Goal: Task Accomplishment & Management: Manage account settings

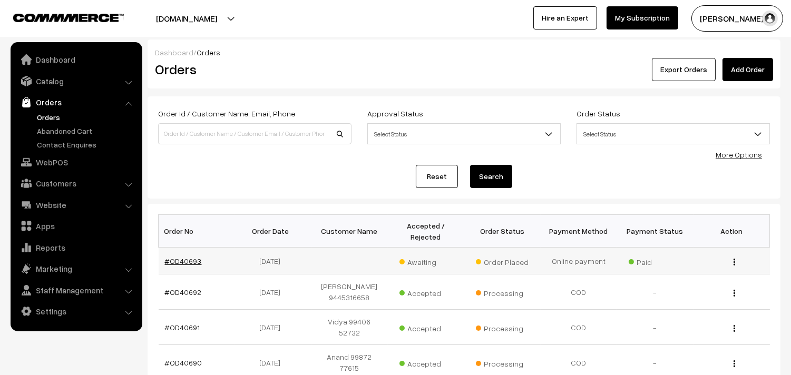
click at [188, 261] on link "#OD40693" at bounding box center [183, 261] width 37 height 9
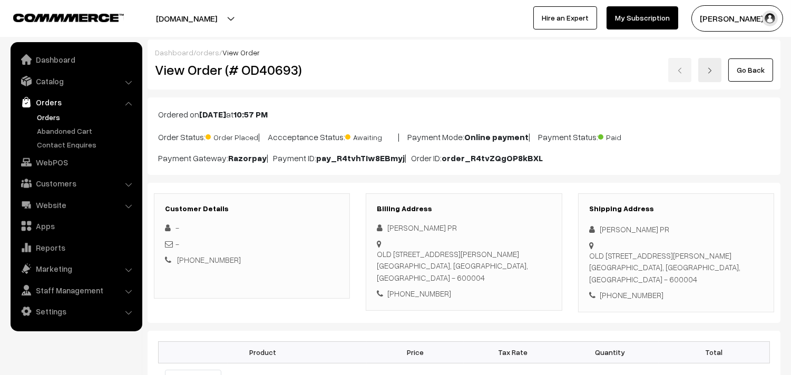
scroll to position [234, 0]
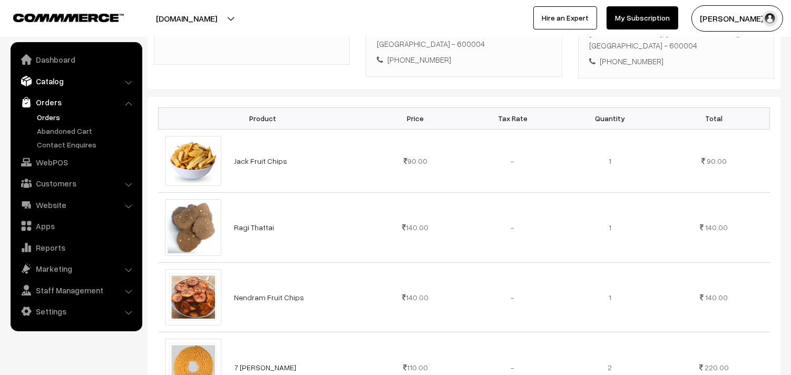
click at [50, 80] on link "Catalog" at bounding box center [75, 81] width 125 height 19
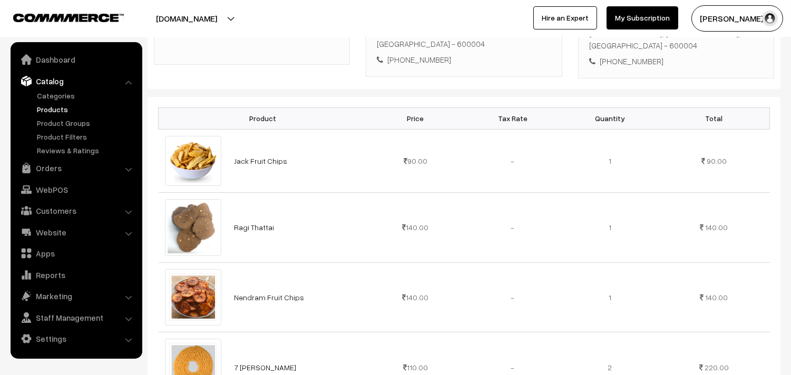
click at [53, 110] on link "Products" at bounding box center [86, 109] width 104 height 11
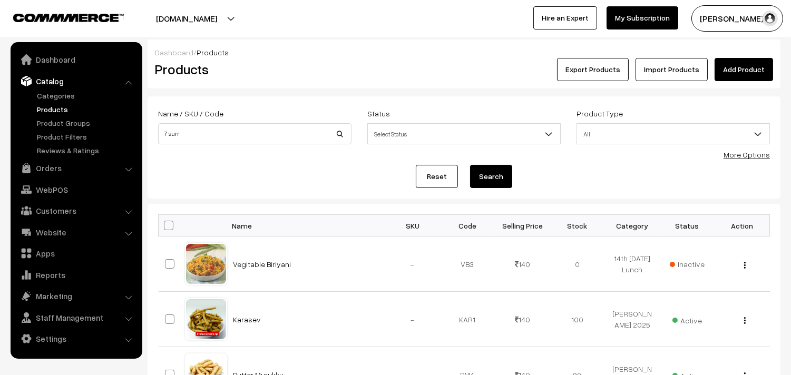
type input "7 surr"
click at [470, 165] on button "Search" at bounding box center [491, 176] width 42 height 23
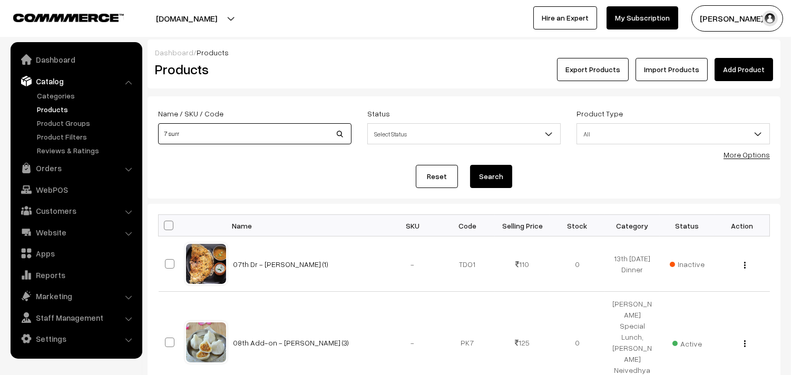
click at [218, 138] on input "7 surr" at bounding box center [254, 133] width 193 height 21
type input "7"
click at [470, 165] on button "Search" at bounding box center [491, 176] width 42 height 23
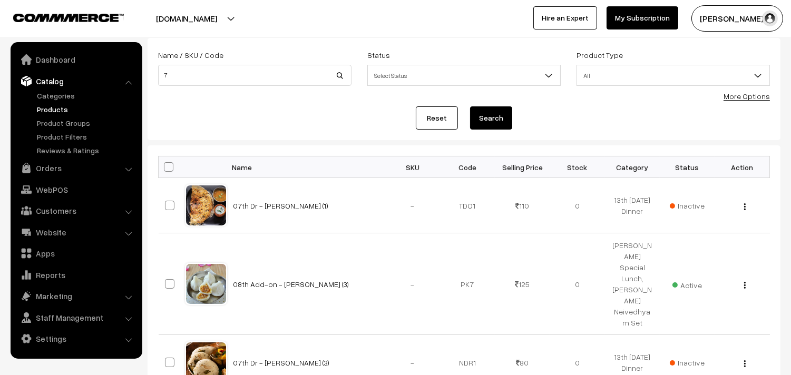
click at [499, 108] on button "Search" at bounding box center [491, 117] width 42 height 23
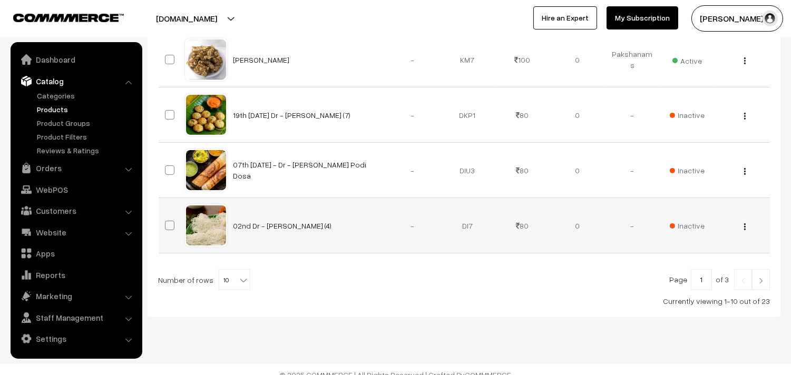
scroll to position [594, 0]
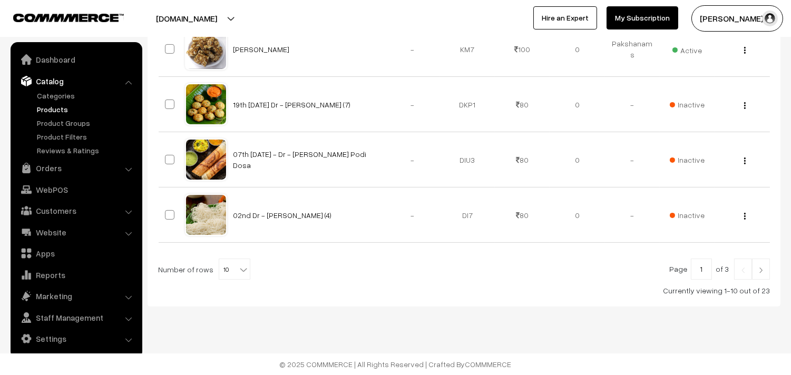
click at [221, 273] on span "10" at bounding box center [234, 269] width 31 height 21
select select "60"
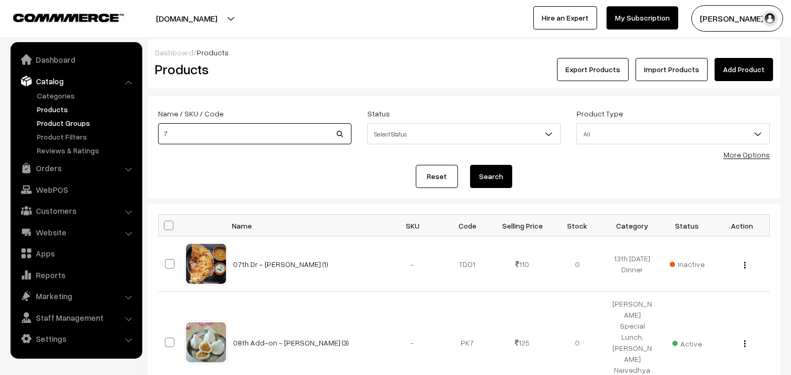
drag, startPoint x: 211, startPoint y: 134, endPoint x: 90, endPoint y: 123, distance: 121.2
type input "7 suttu"
click at [470, 165] on button "Search" at bounding box center [491, 176] width 42 height 23
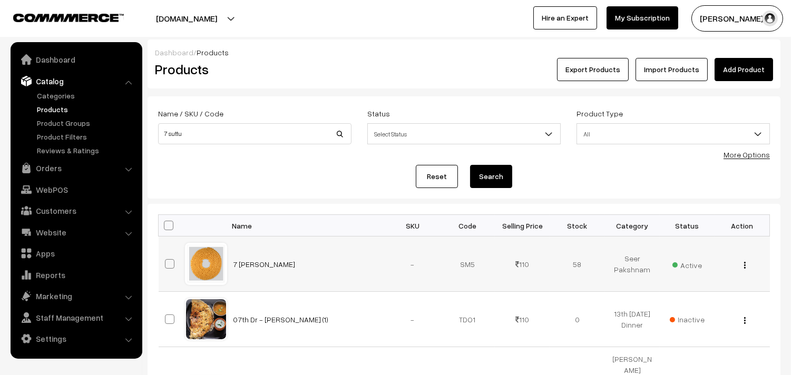
click at [744, 264] on img "button" at bounding box center [745, 265] width 2 height 7
click at [678, 304] on link "Edit" at bounding box center [698, 303] width 90 height 23
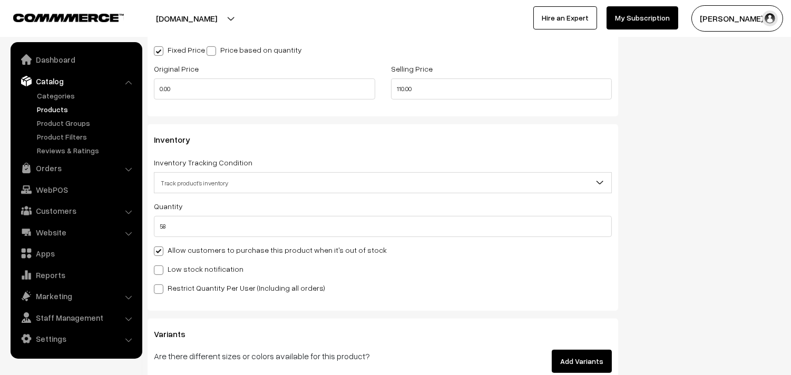
scroll to position [936, 0]
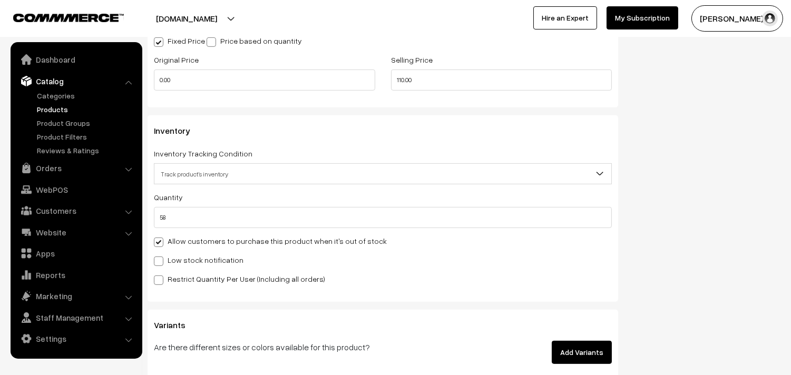
click at [195, 242] on label "Allow customers to purchase this product when it's out of stock" at bounding box center [270, 241] width 233 height 11
click at [161, 242] on input "Allow customers to purchase this product when it's out of stock" at bounding box center [157, 240] width 7 height 7
checkbox input "false"
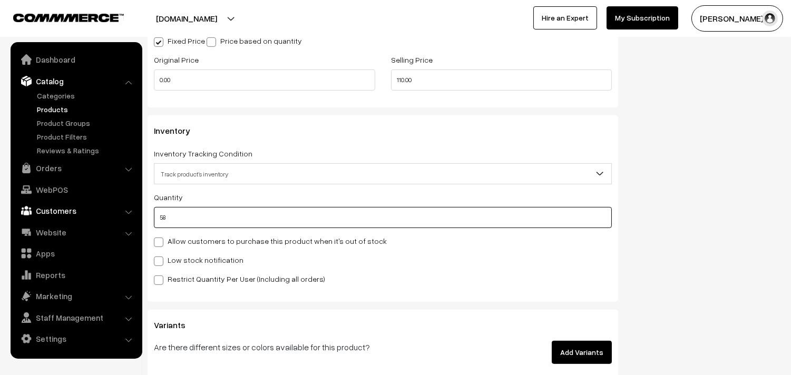
click at [138, 213] on body "Thank you for showing interest. Our team will call you shortly. Close [DOMAIN_N…" at bounding box center [395, 12] width 791 height 1896
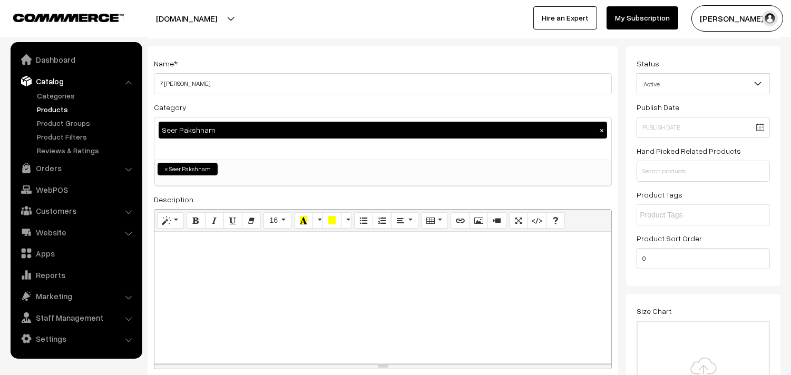
scroll to position [0, 0]
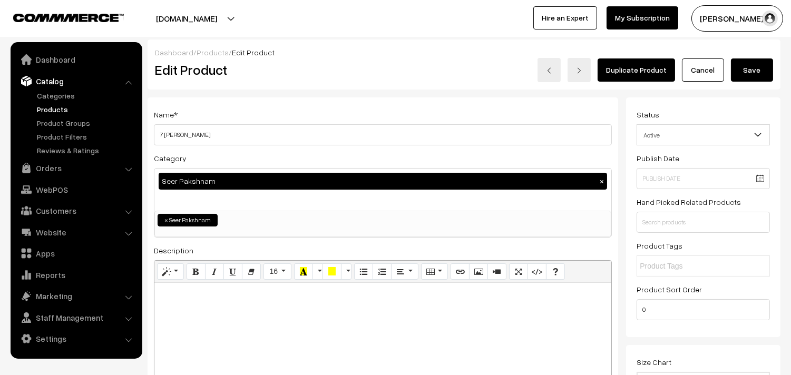
type input "0"
click at [735, 65] on button "Save" at bounding box center [752, 69] width 42 height 23
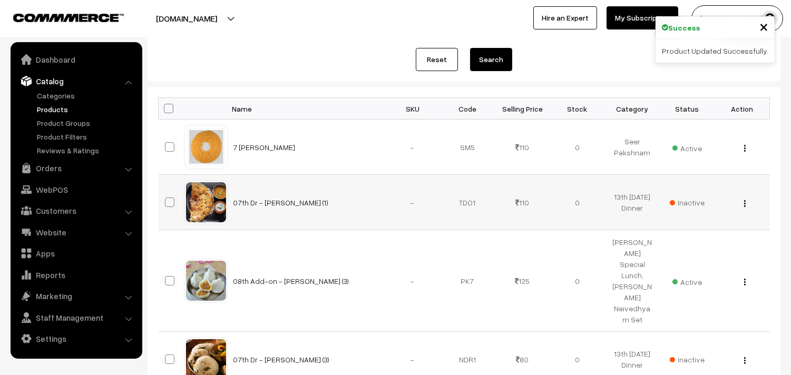
scroll to position [58, 0]
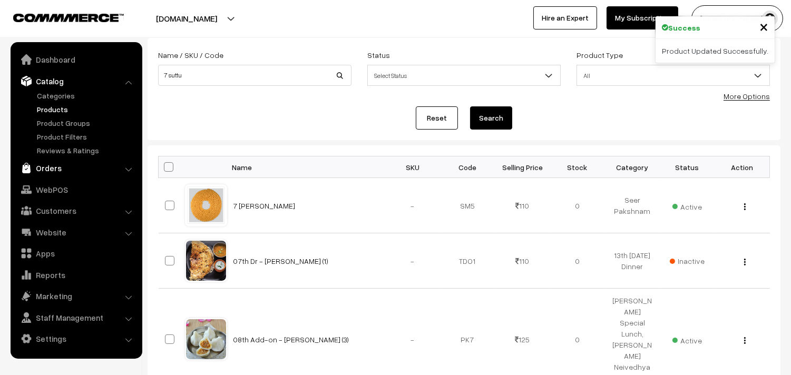
click at [50, 165] on link "Orders" at bounding box center [75, 168] width 125 height 19
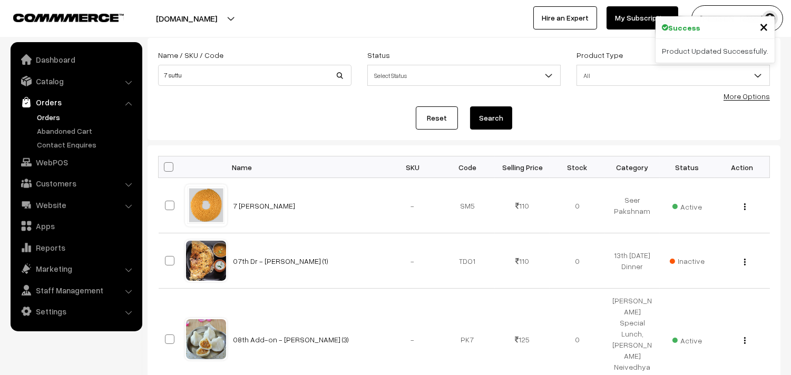
click at [50, 114] on link "Orders" at bounding box center [86, 117] width 104 height 11
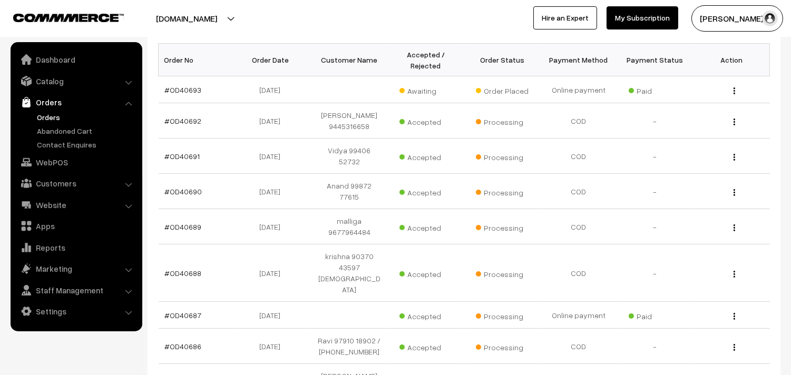
scroll to position [175, 0]
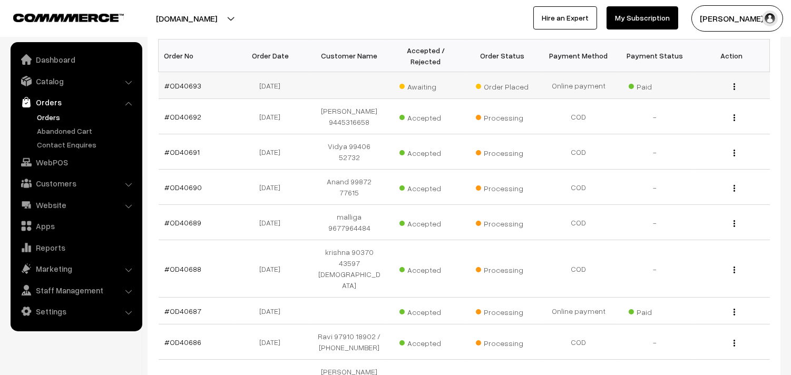
click at [182, 79] on td "#OD40693" at bounding box center [197, 85] width 76 height 27
click at [184, 82] on link "#OD40693" at bounding box center [183, 85] width 37 height 9
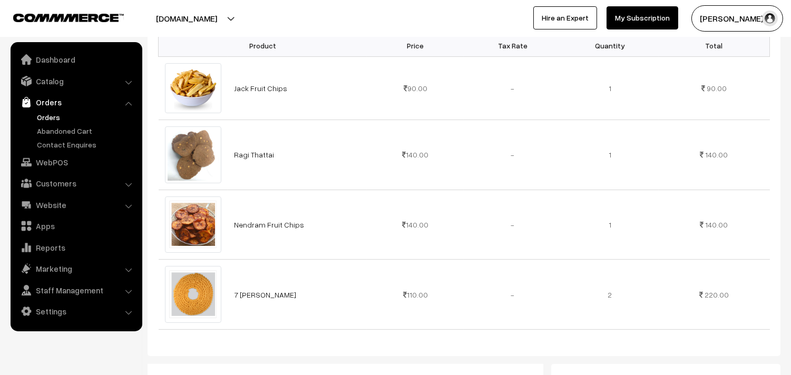
scroll to position [292, 0]
